Goal: Task Accomplishment & Management: Manage account settings

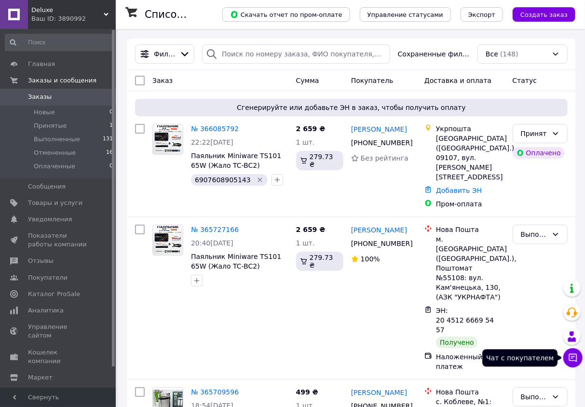
click at [574, 362] on icon at bounding box center [573, 358] width 10 height 10
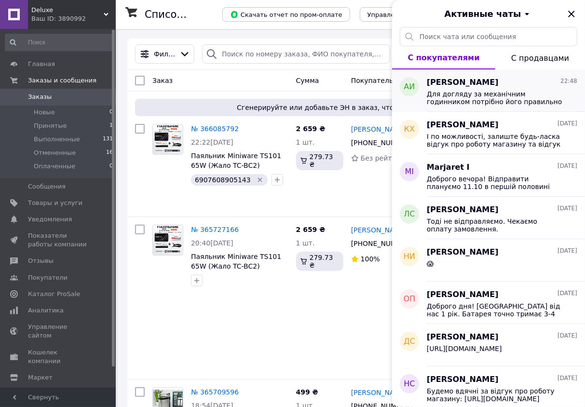
click at [480, 79] on span "[PERSON_NAME]" at bounding box center [463, 82] width 72 height 11
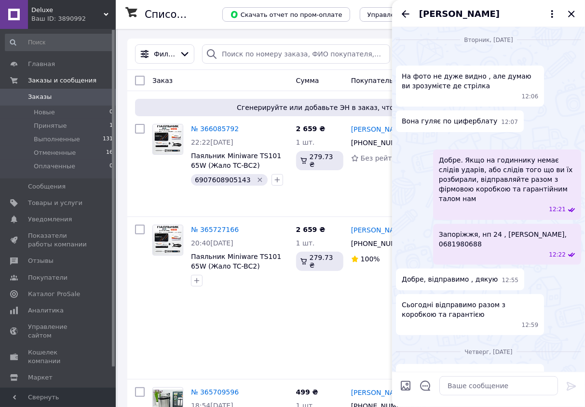
scroll to position [1518, 0]
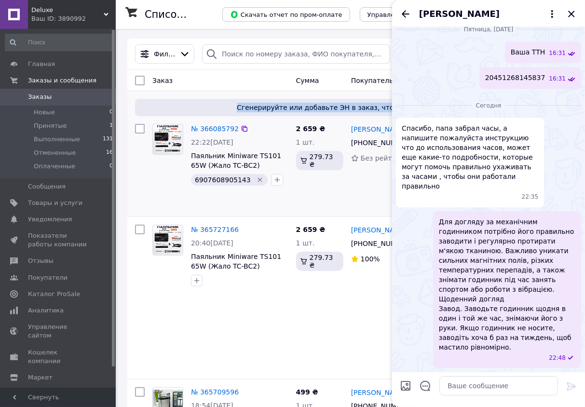
drag, startPoint x: 184, startPoint y: 96, endPoint x: 193, endPoint y: 135, distance: 40.5
click at [186, 112] on div "Сгенерируйте или добавьте ЭН в заказ, чтобы получить оплату № 366085792 22:22[D…" at bounding box center [351, 153] width 448 height 125
drag, startPoint x: 502, startPoint y: 319, endPoint x: 515, endPoint y: 279, distance: 42.3
click at [516, 281] on span "Для догляду за механічним годинником потрібно його правильно заводити і регуляр…" at bounding box center [507, 284] width 137 height 135
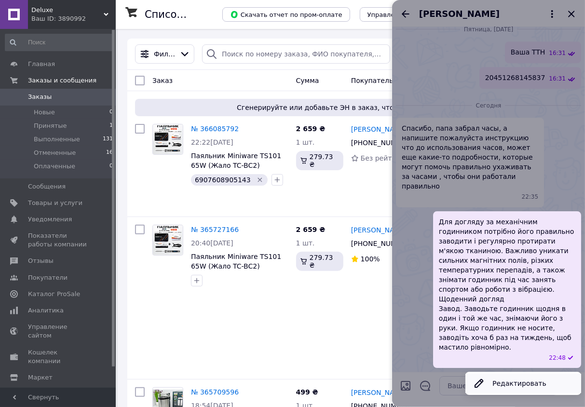
click at [515, 389] on button "Редактировать" at bounding box center [524, 383] width 116 height 19
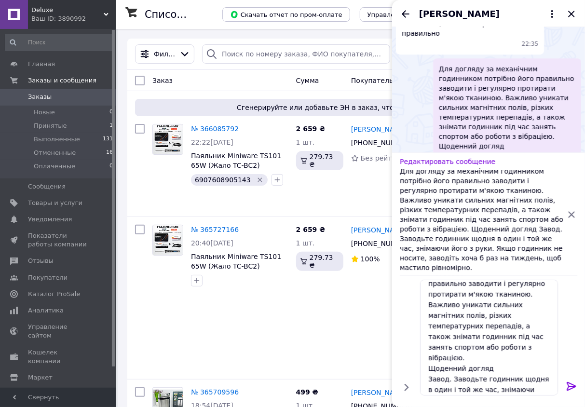
scroll to position [41, 0]
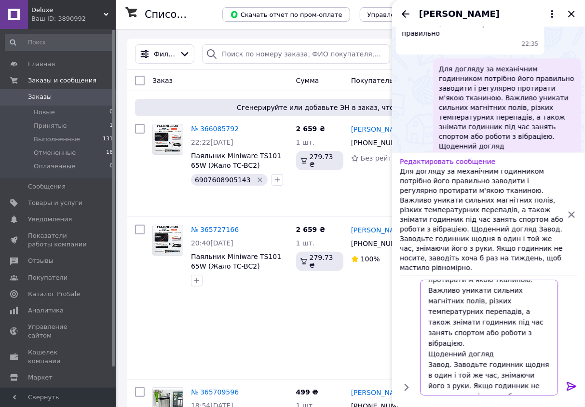
click at [489, 385] on textarea "Для догляду за механічним годинником потрібно його правильно заводити і регуляр…" at bounding box center [489, 338] width 138 height 116
type textarea "Для догляду за механічним годинником потрібно його правильно заводити і регуляр…"
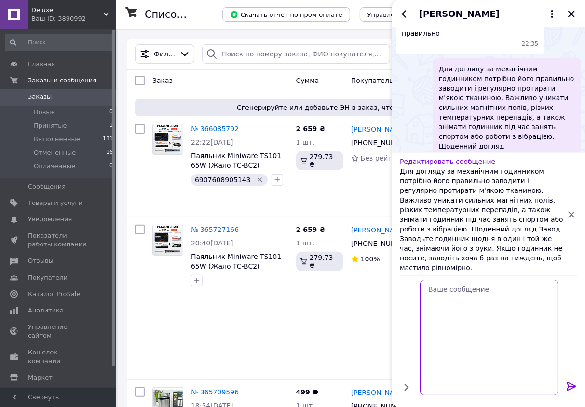
scroll to position [0, 0]
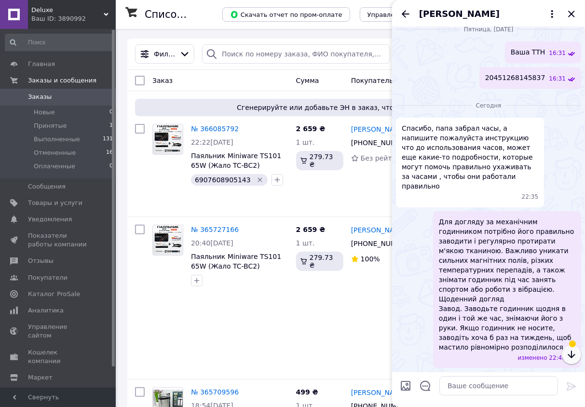
click at [573, 357] on icon "button" at bounding box center [572, 355] width 12 height 12
click at [493, 390] on textarea at bounding box center [498, 385] width 119 height 19
paste textarea "Loremips. Dolorsita consectetu adipis e seddoei t'inci utlab etd magnaal enimad…"
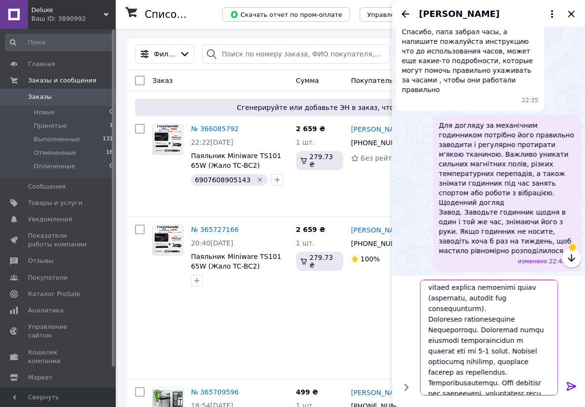
scroll to position [158, 0]
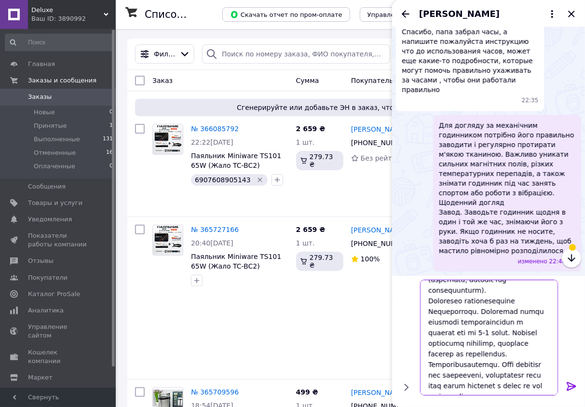
drag, startPoint x: 474, startPoint y: 346, endPoint x: 427, endPoint y: 302, distance: 64.5
click at [427, 302] on textarea at bounding box center [489, 338] width 138 height 116
click at [475, 344] on textarea at bounding box center [489, 338] width 138 height 116
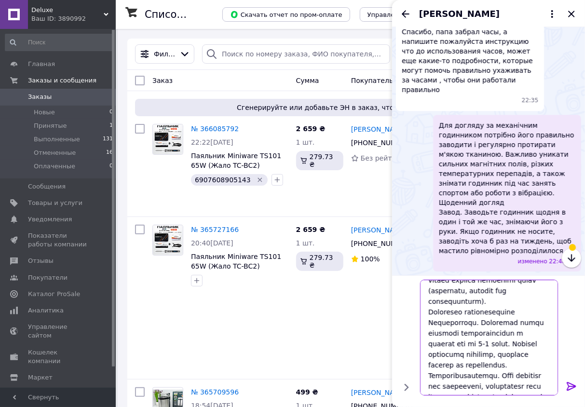
drag, startPoint x: 472, startPoint y: 344, endPoint x: 428, endPoint y: 290, distance: 69.6
click at [428, 290] on textarea at bounding box center [489, 338] width 138 height 116
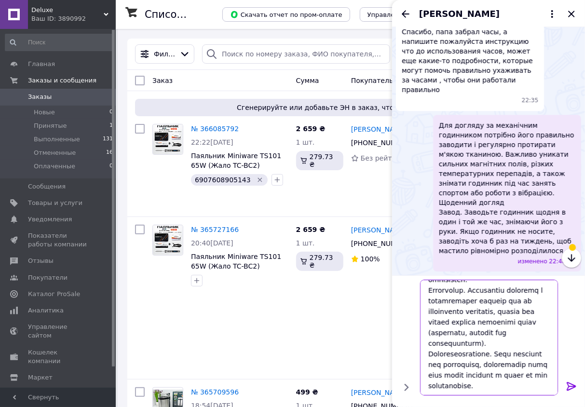
scroll to position [95, 0]
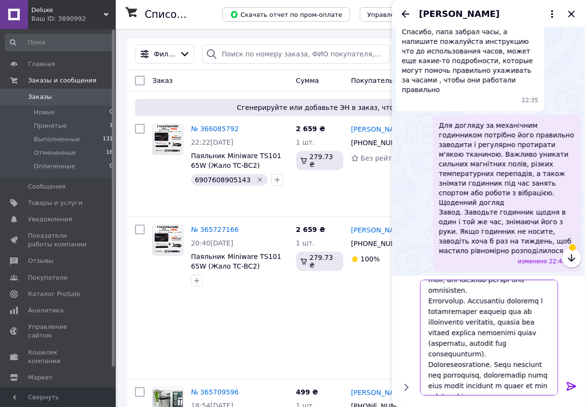
click at [480, 384] on textarea at bounding box center [489, 338] width 138 height 116
type textarea "Loremips. Dolorsita consectetu adipis e seddoei t'inci utlab etd magnaal enimad…"
click at [571, 386] on icon at bounding box center [571, 386] width 9 height 9
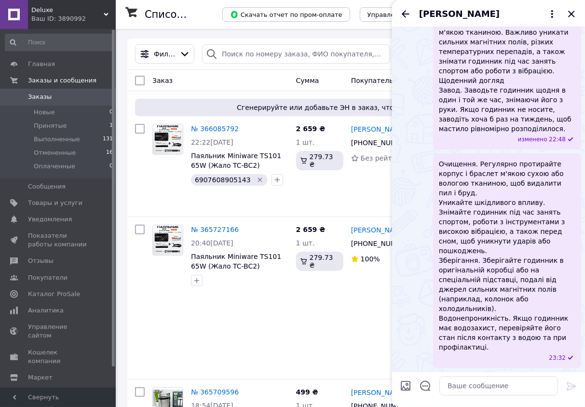
scroll to position [1708, 0]
click at [484, 384] on textarea at bounding box center [498, 385] width 119 height 19
paste textarea "Чого слід уникати Магнітні поля. Сильні магнітні поля можуть збити хід годинник…"
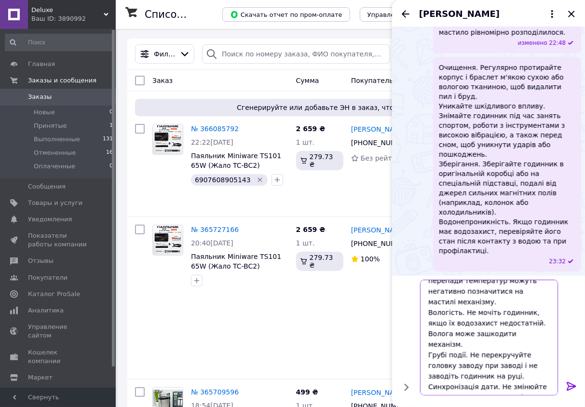
scroll to position [63, 0]
type textarea "Чого слід уникати Магнітні поля. Сильні магнітні поля можуть збити хід годинник…"
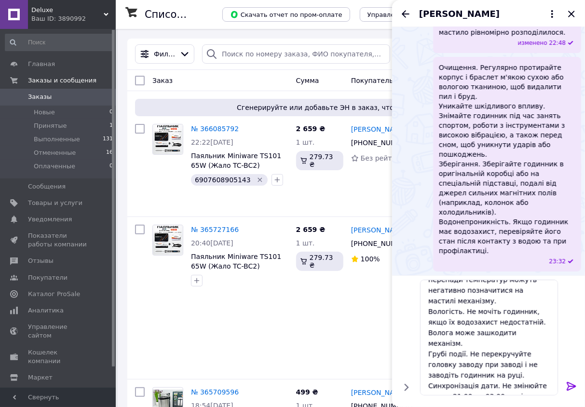
click at [570, 384] on icon at bounding box center [572, 387] width 12 height 12
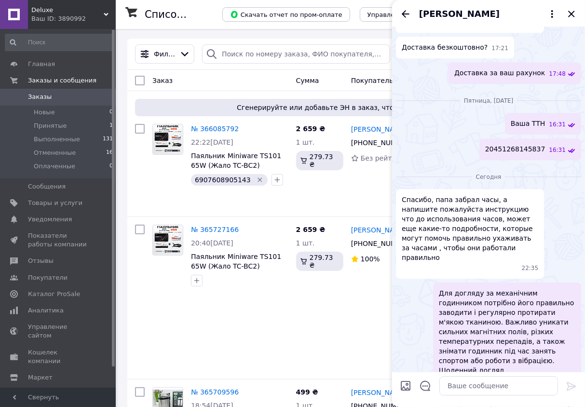
scroll to position [1127, 0]
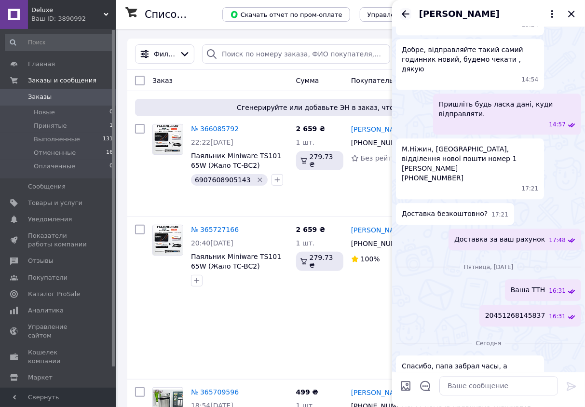
click at [406, 14] on icon "Назад" at bounding box center [406, 13] width 8 height 7
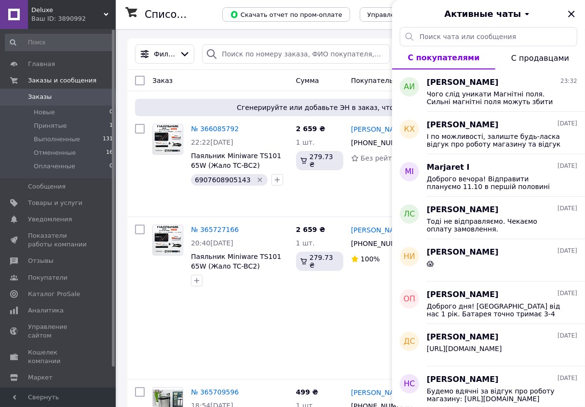
click at [573, 7] on div "Активные чаты" at bounding box center [488, 13] width 193 height 27
click at [571, 18] on icon "Закрыть" at bounding box center [572, 14] width 12 height 12
